Goal: Connect with others: Connect with others

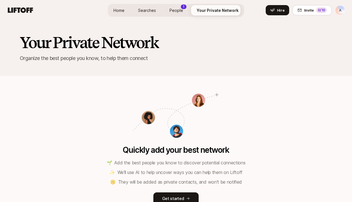
click at [183, 1] on div "Home Searches People 1 Your Private Network Hire" at bounding box center [176, 10] width 136 height 20
click at [177, 10] on span "People" at bounding box center [177, 10] width 14 height 6
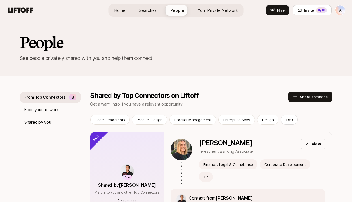
click at [119, 9] on span "Home" at bounding box center [119, 10] width 11 height 6
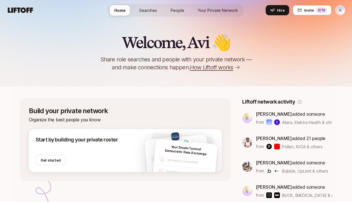
click at [302, 103] on div "Liftoff network activity" at bounding box center [287, 102] width 90 height 8
click at [295, 114] on p "[PERSON_NAME] added someone" at bounding box center [294, 113] width 76 height 7
click at [297, 115] on p "[PERSON_NAME] added someone" at bounding box center [294, 113] width 76 height 7
